Goal: Task Accomplishment & Management: Manage account settings

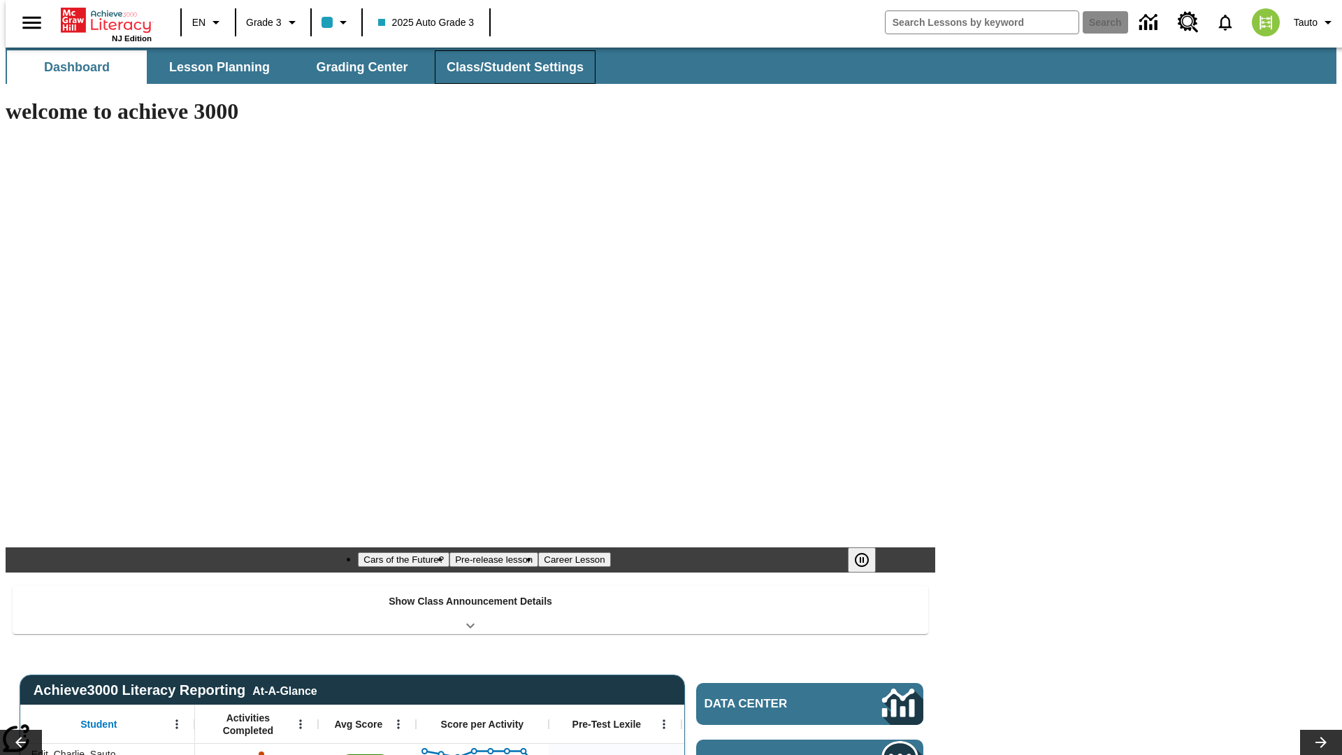
click at [508, 67] on button "Class/Student Settings" at bounding box center [515, 67] width 161 height 34
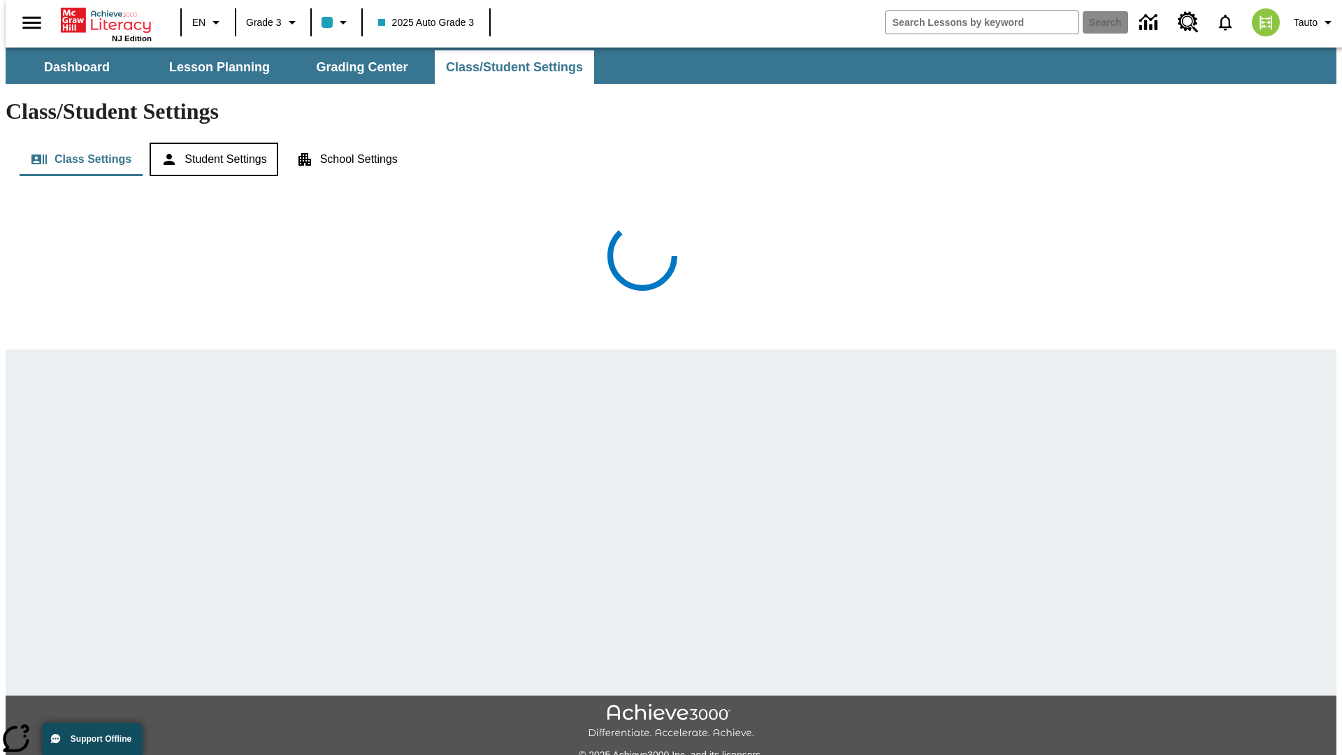
click at [210, 143] on button "Student Settings" at bounding box center [214, 160] width 128 height 34
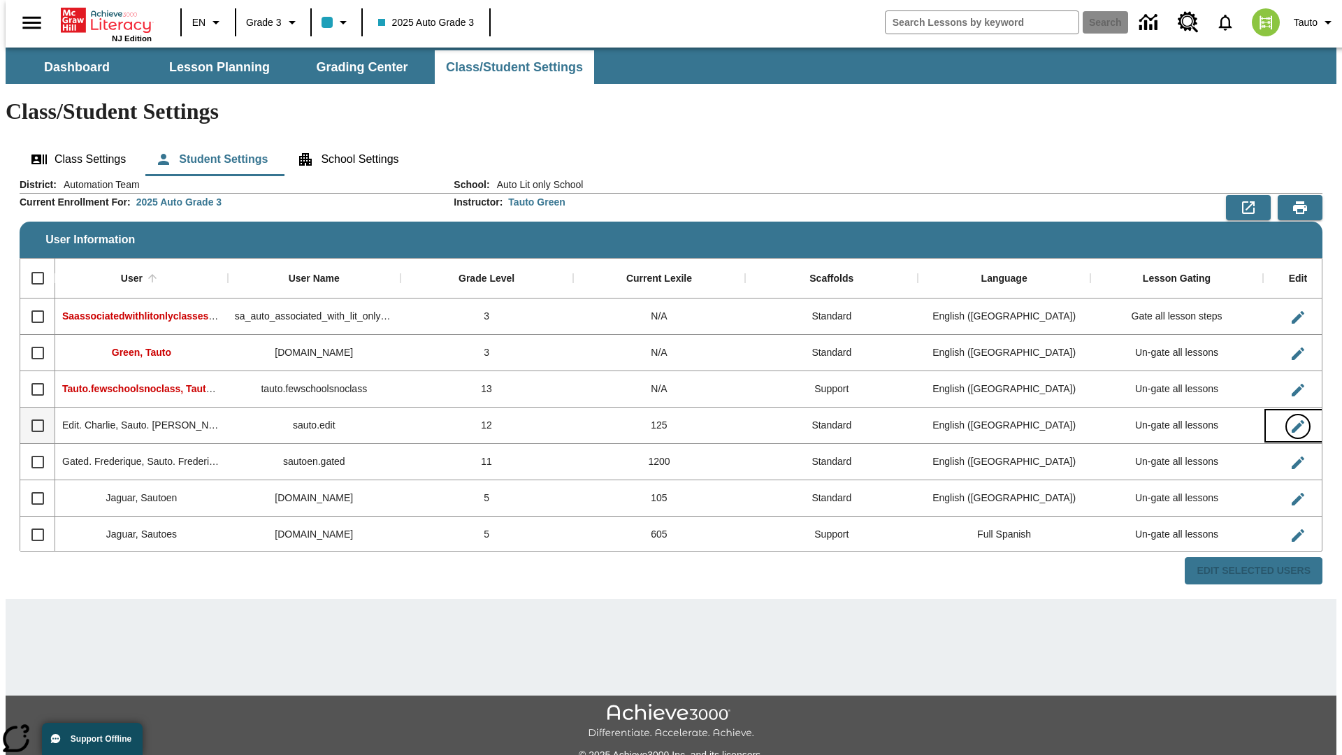
click at [1292, 420] on icon "Edit User" at bounding box center [1298, 426] width 13 height 13
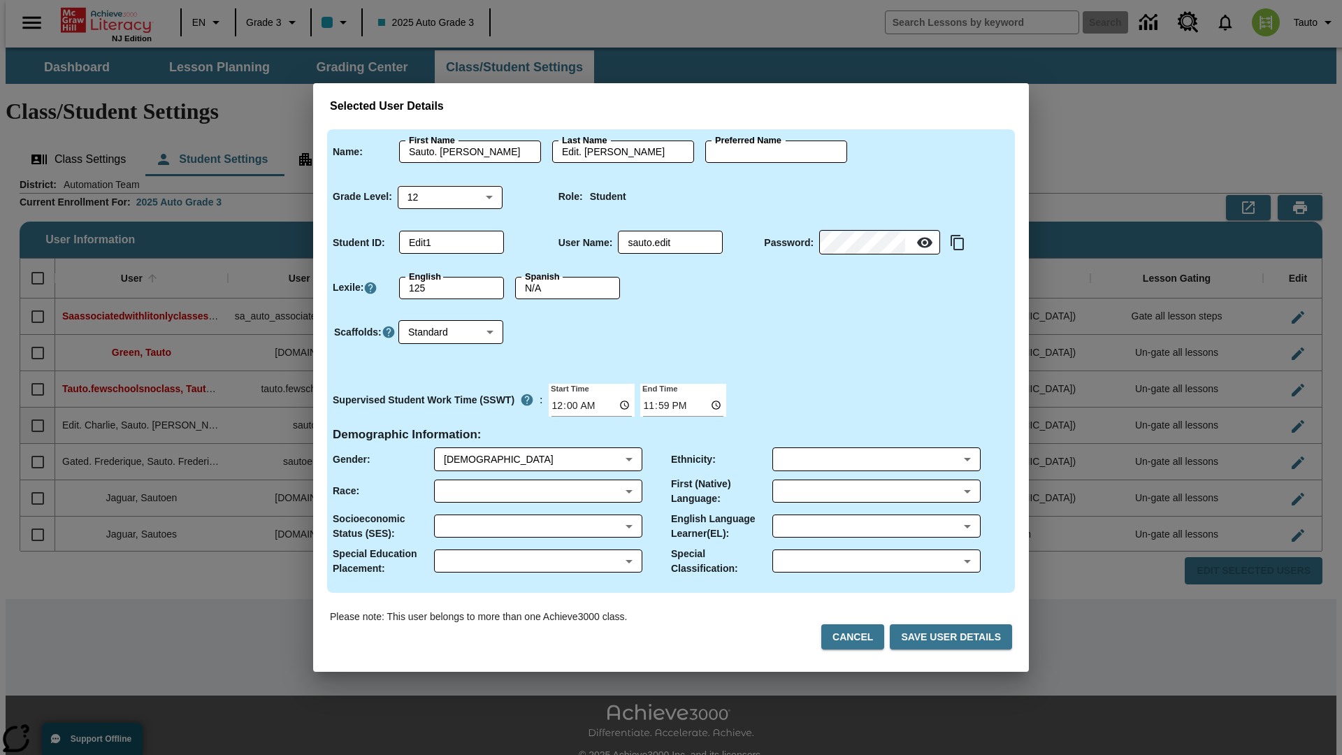
type input "[PERSON_NAME]"
click at [858, 637] on button "Cancel" at bounding box center [852, 637] width 63 height 26
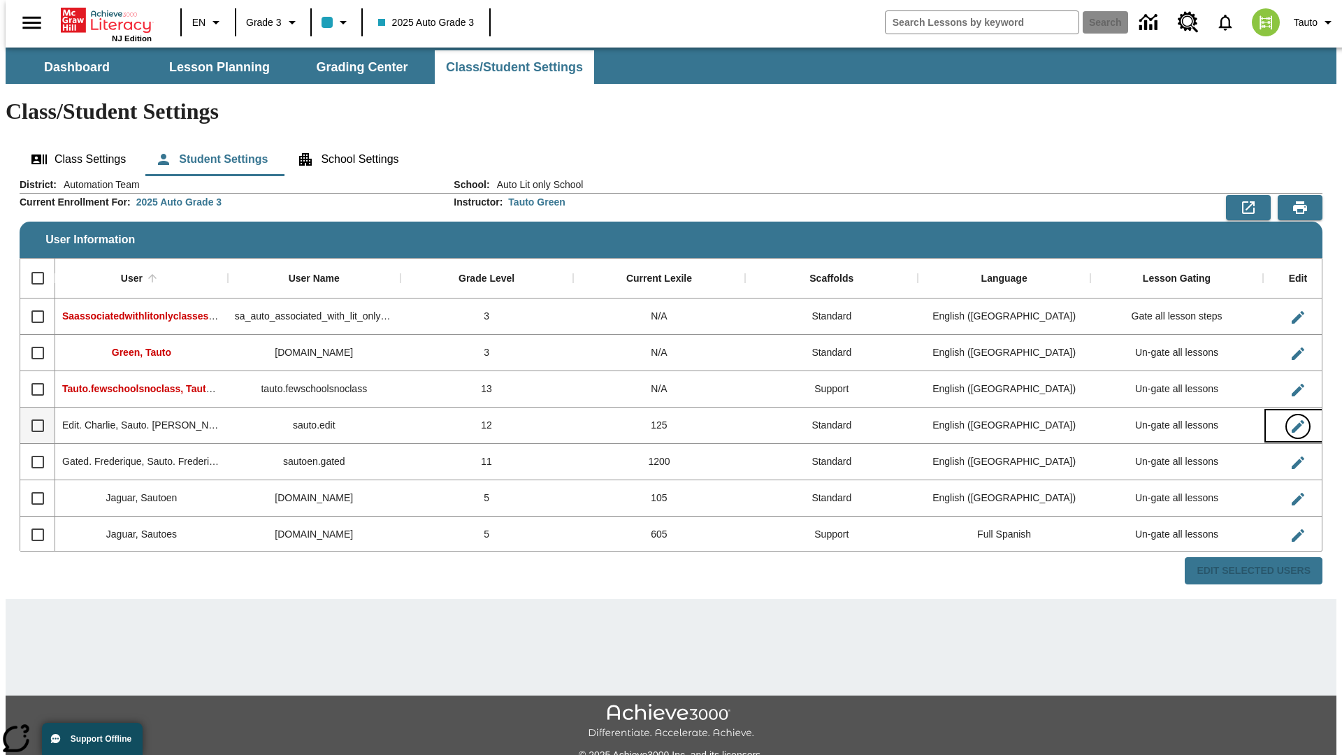
click at [1292, 420] on icon "Edit User" at bounding box center [1298, 426] width 13 height 13
